Goal: Communication & Community: Answer question/provide support

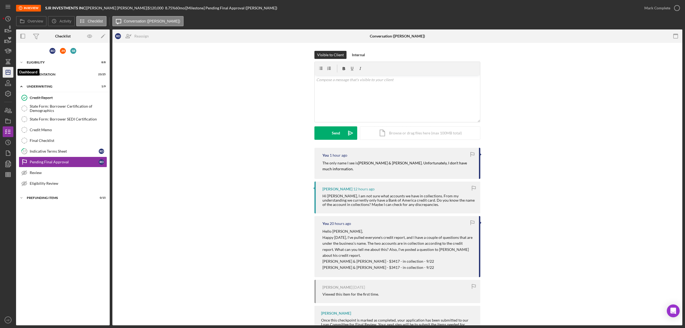
click at [8, 71] on line "button" at bounding box center [8, 71] width 0 height 2
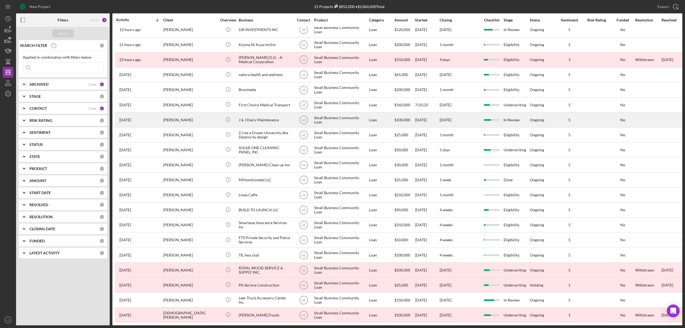
scroll to position [25, 0]
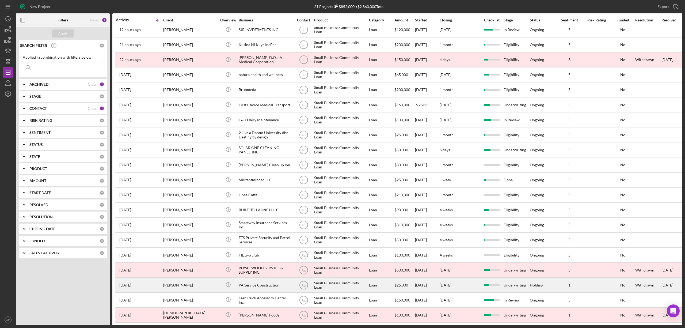
click at [259, 280] on div "PA Service Construction" at bounding box center [266, 285] width 54 height 14
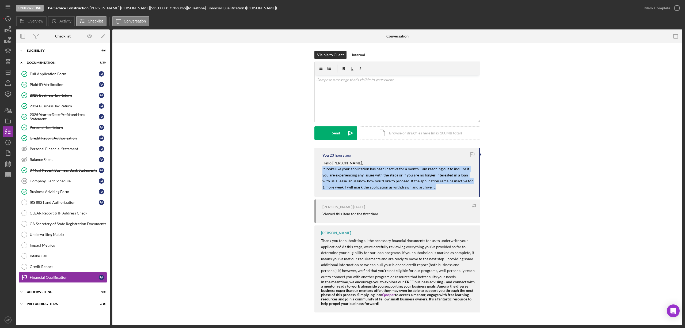
drag, startPoint x: 321, startPoint y: 168, endPoint x: 432, endPoint y: 187, distance: 112.4
click at [432, 187] on div "You 23 hours ago Hello [PERSON_NAME], It looks like your application has been i…" at bounding box center [398, 172] width 166 height 49
copy mark "It looks like your application has been inactive for a month. I am reaching out…"
click at [245, 172] on div "You 23 hours ago Hello [PERSON_NAME], It looks like your application has been i…" at bounding box center [397, 231] width 554 height 167
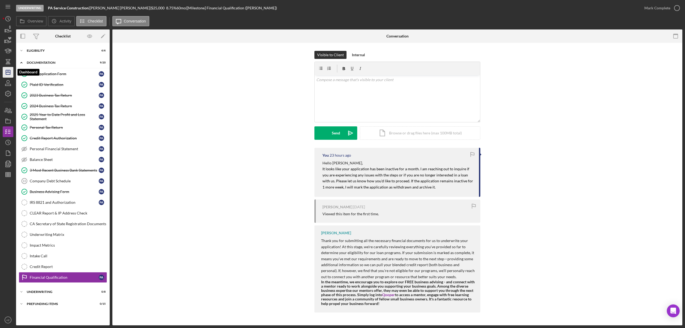
click at [9, 70] on icon "Icon/Dashboard" at bounding box center [7, 72] width 13 height 13
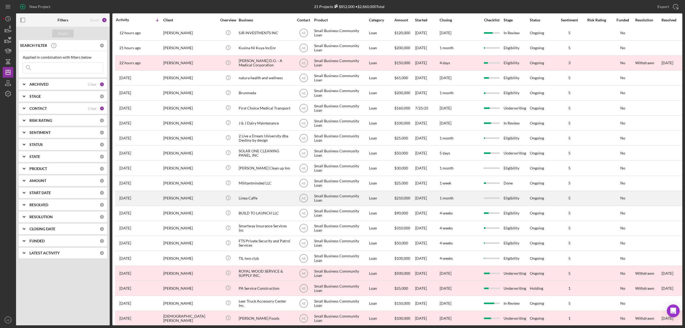
scroll to position [25, 0]
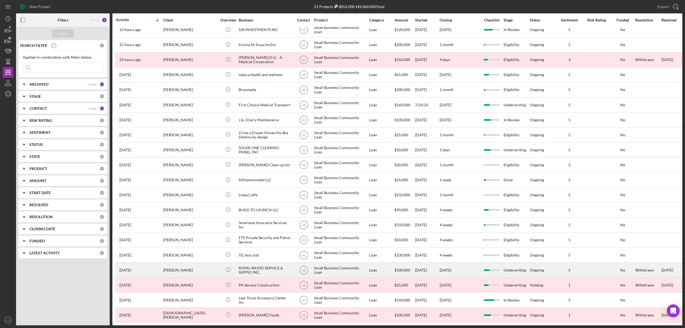
click at [262, 263] on div "ROYAL WOOD SERVICE & SUPPLY INC." at bounding box center [266, 270] width 54 height 14
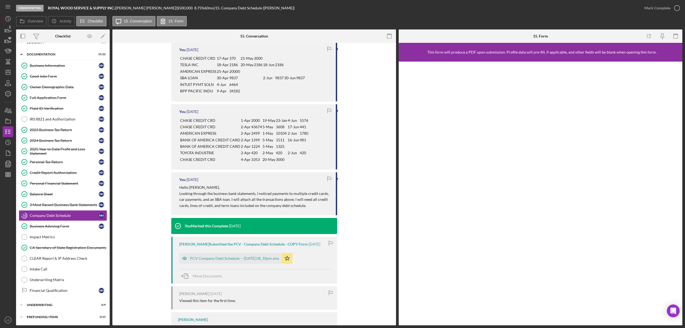
scroll to position [158, 0]
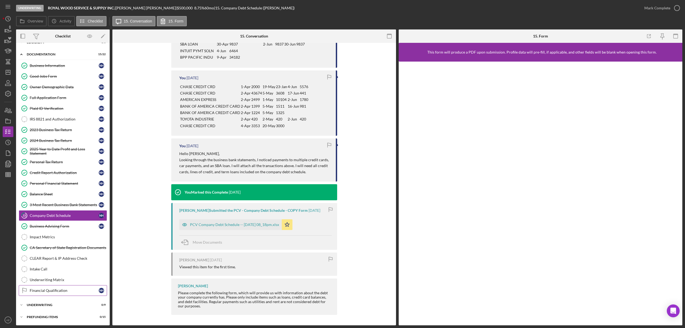
click at [63, 289] on div "Financial Qualification" at bounding box center [64, 290] width 69 height 4
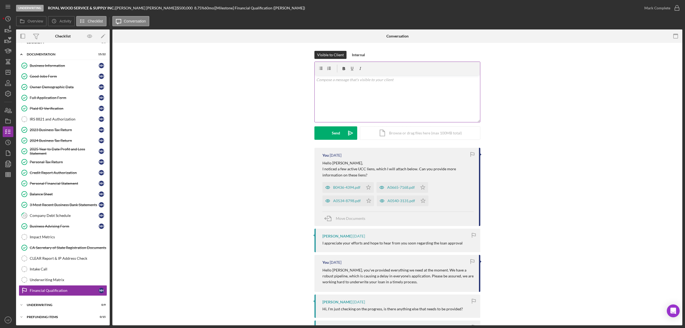
click at [352, 100] on div "v Color teal Color pink Remove color Add row above Add row below Add column bef…" at bounding box center [397, 98] width 165 height 47
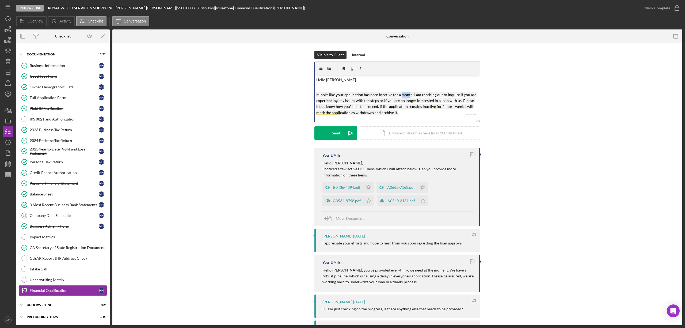
drag, startPoint x: 409, startPoint y: 96, endPoint x: 399, endPoint y: 94, distance: 10.0
click at [399, 94] on mark "It looks like your application has been inactive for a month. I am reaching out…" at bounding box center [396, 103] width 161 height 22
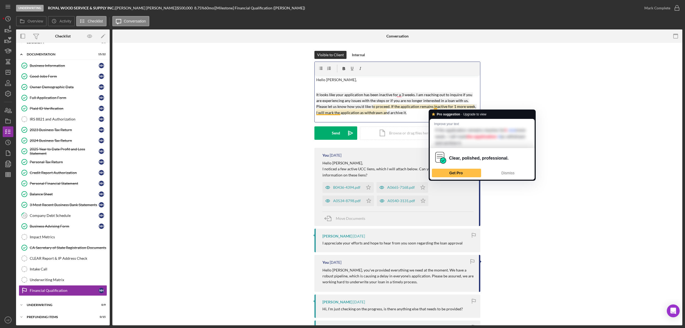
click at [435, 107] on mark "It looks like your application has been inactive for a 3 weeks. I am reaching o…" at bounding box center [396, 103] width 161 height 22
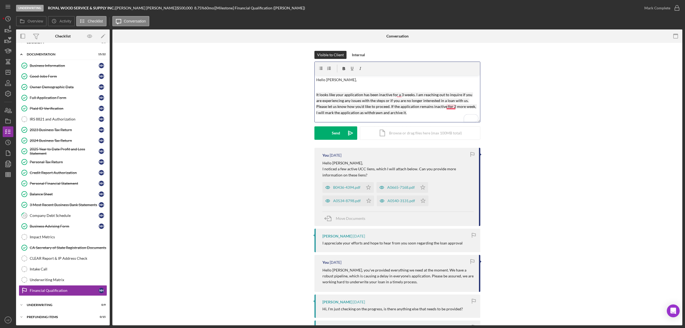
click at [451, 107] on mark "It looks like your application has been inactive for a 3 weeks. I am reaching o…" at bounding box center [396, 103] width 161 height 22
click at [399, 95] on mark "It looks like your application has been inactive for a 3 weeks. I am reaching o…" at bounding box center [397, 103] width 162 height 22
click at [397, 95] on mark "It looks like your application has been inactive for a 3 weeks. I am reaching o…" at bounding box center [397, 103] width 162 height 22
click at [344, 136] on icon "Icon/icon-invite-send" at bounding box center [350, 132] width 13 height 13
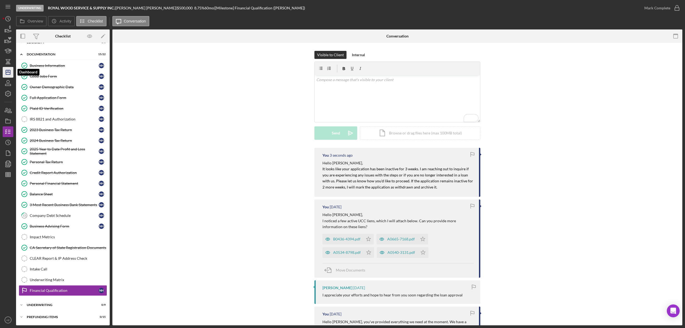
click at [10, 71] on icon "Icon/Dashboard" at bounding box center [7, 72] width 13 height 13
